Goal: Complete application form

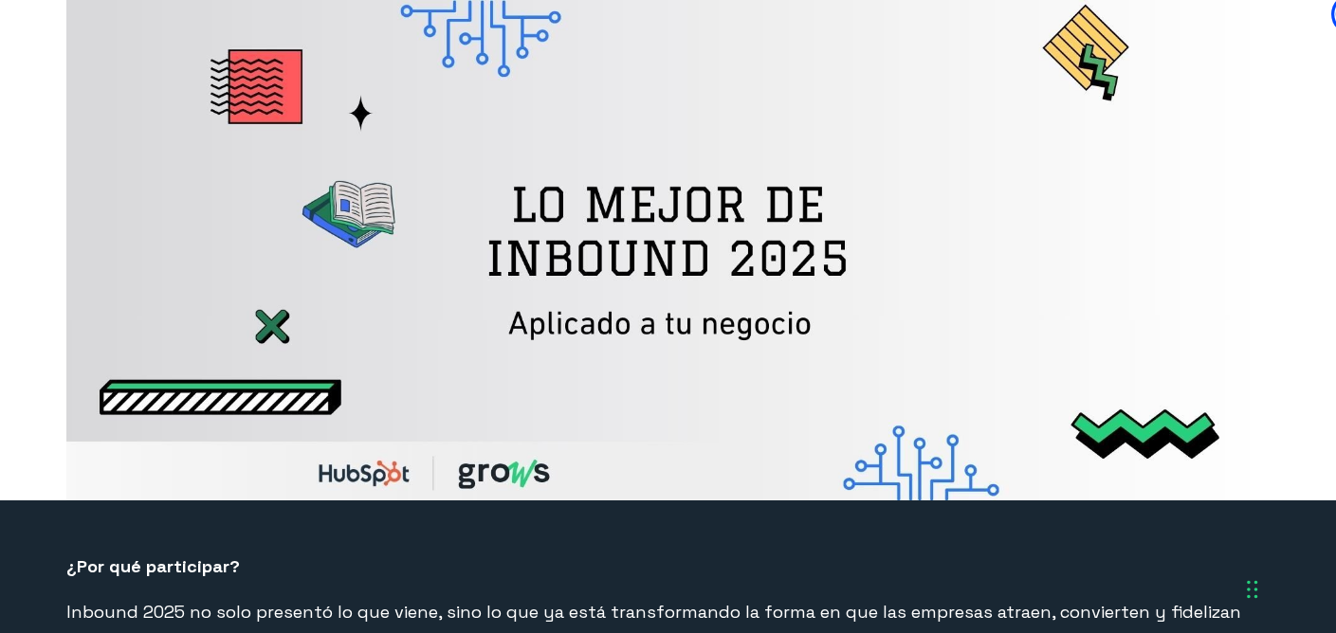
select select "CO"
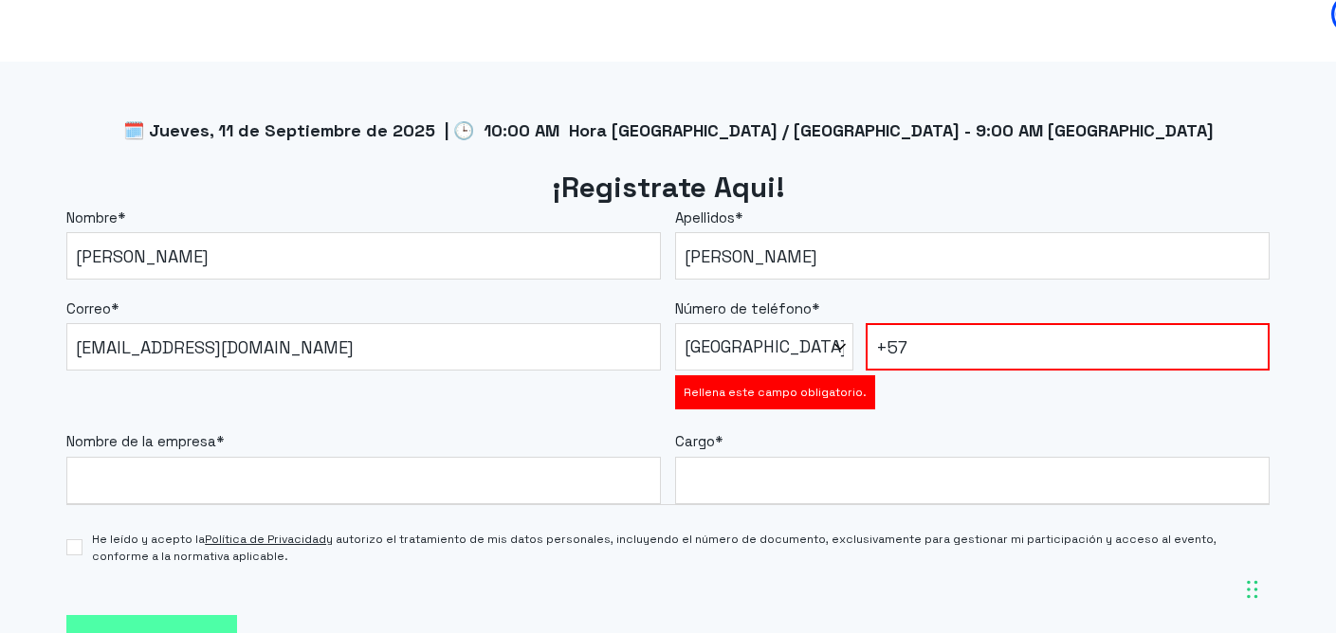
type input "[PHONE_NUMBER]"
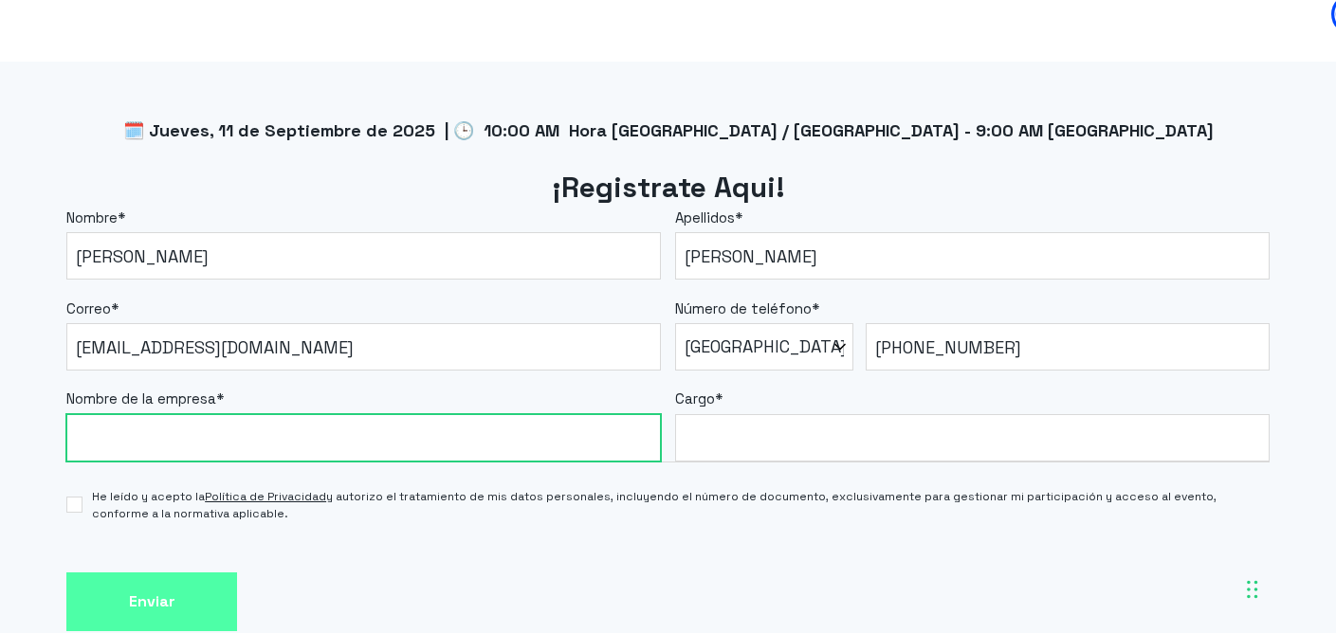
click at [458, 441] on input "Nombre de la empresa *" at bounding box center [363, 437] width 594 height 47
click at [359, 440] on input "Nombre de la empresa *" at bounding box center [363, 437] width 594 height 47
type input "WWF"
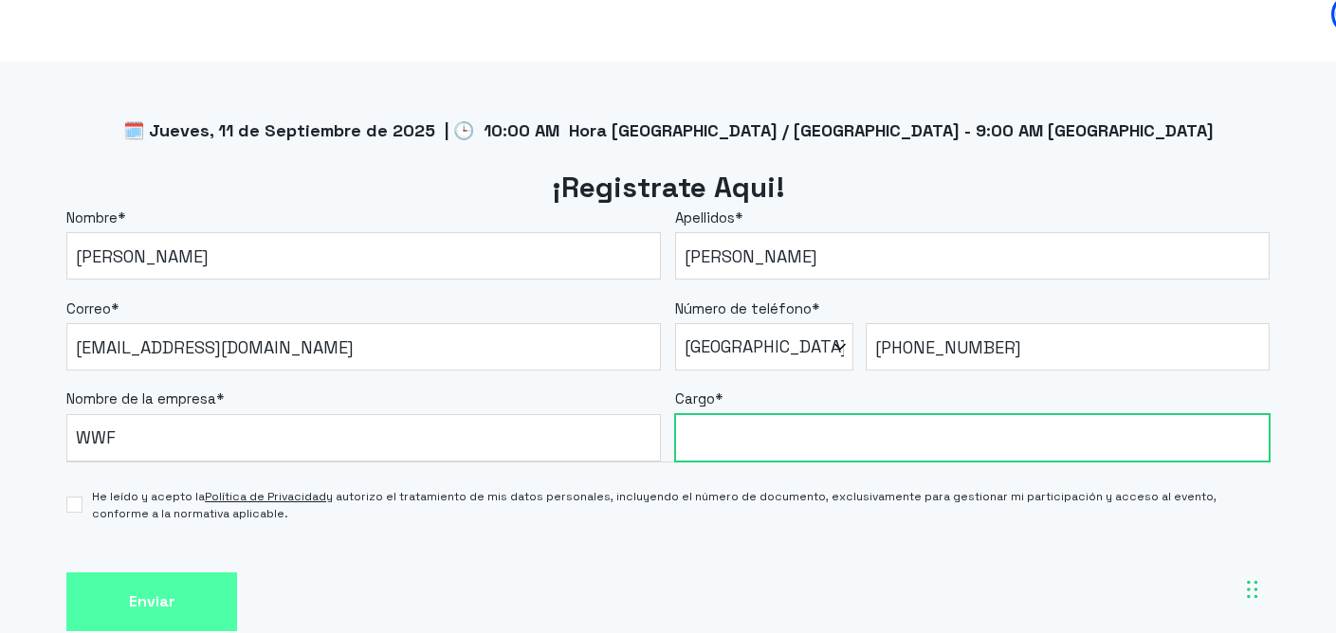
click at [830, 443] on input "Cargo *" at bounding box center [972, 437] width 594 height 47
type input "Social Media Manager"
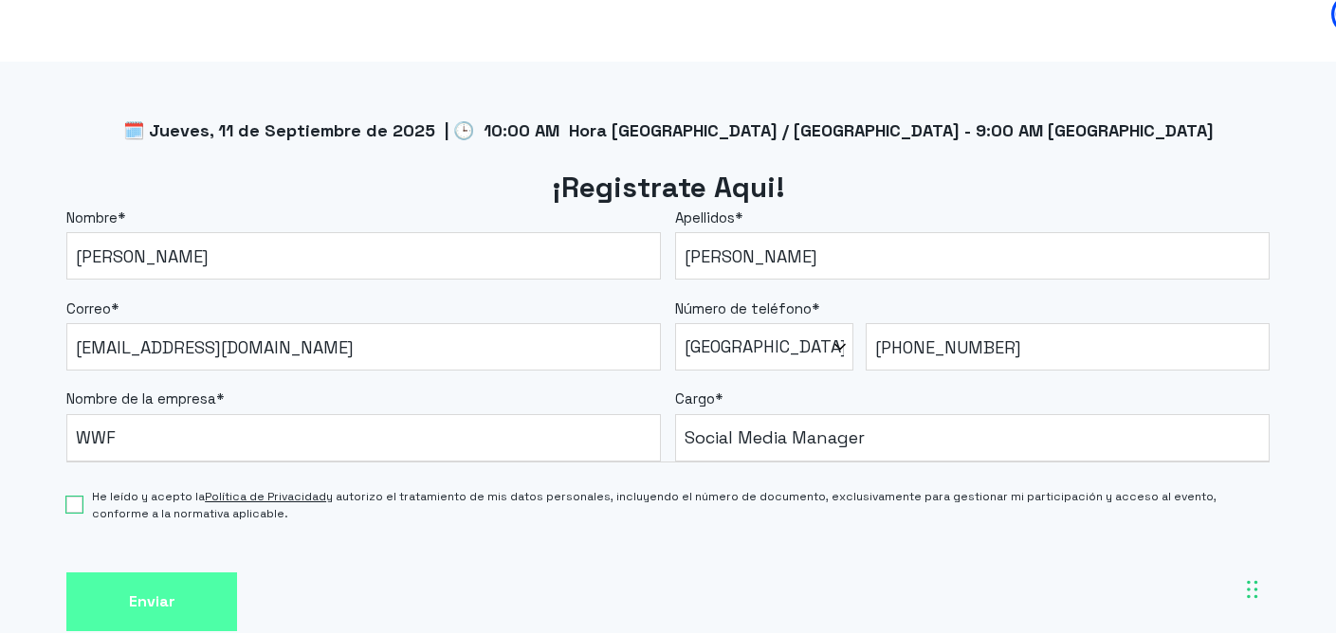
click at [74, 511] on input "He leído y acepto la Política de Privacidad y autorizo el tratamiento de mis da…" at bounding box center [74, 505] width 16 height 16
checkbox input "true"
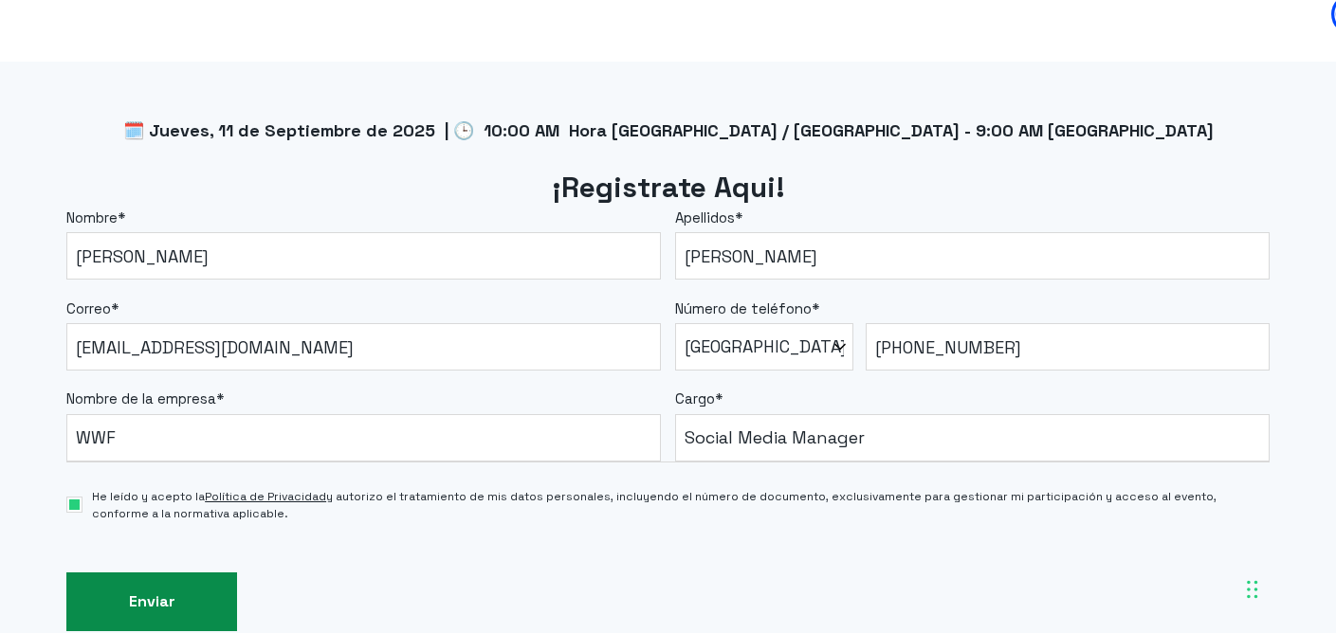
click at [175, 591] on input "Enviar" at bounding box center [151, 603] width 171 height 60
